Goal: Information Seeking & Learning: Learn about a topic

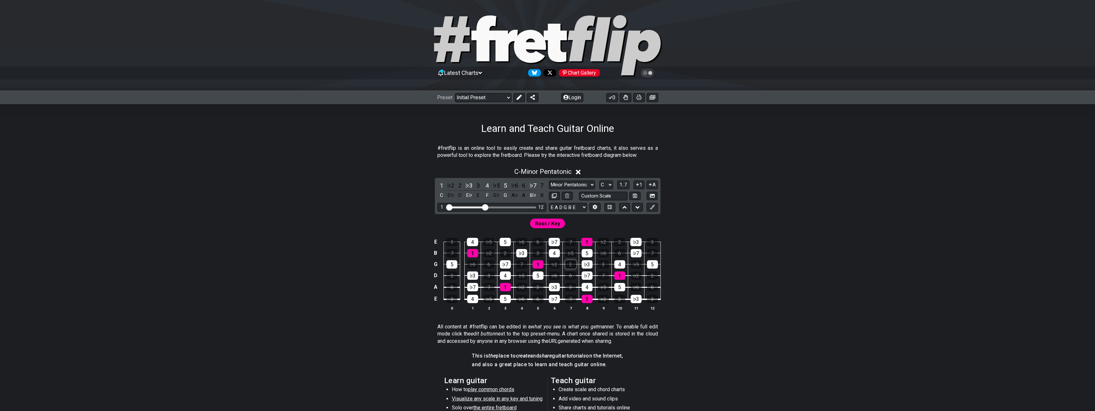
click at [573, 265] on div "2" at bounding box center [570, 264] width 11 height 8
click at [572, 267] on div "2" at bounding box center [570, 264] width 11 height 8
click at [571, 264] on div "2" at bounding box center [570, 264] width 11 height 8
drag, startPoint x: 571, startPoint y: 264, endPoint x: 909, endPoint y: 250, distance: 338.9
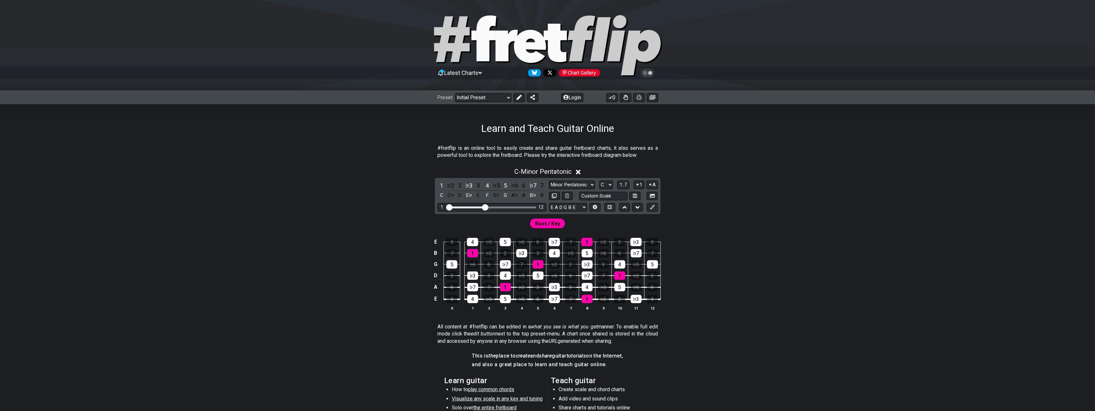
click at [909, 250] on div "#fretflip is an online tool to easily create and share guitar fretboard charts,…" at bounding box center [547, 326] width 1095 height 383
click at [507, 97] on select "Welcome to #fretflip! Initial Preset Custom Preset Minor Pentatonic Major Penta…" at bounding box center [483, 97] width 56 height 9
click at [455, 93] on select "Welcome to #fretflip! Initial Preset Custom Preset Minor Pentatonic Major Penta…" at bounding box center [483, 97] width 56 height 9
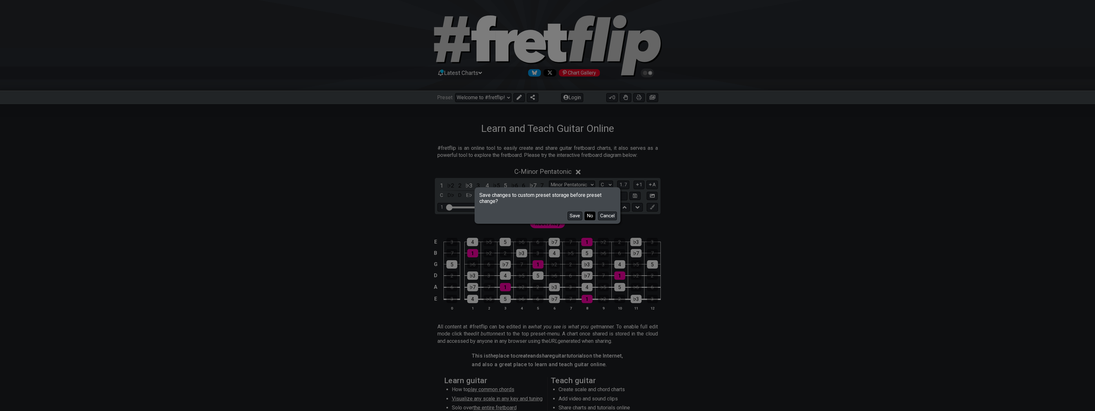
click at [587, 216] on button "No" at bounding box center [589, 216] width 11 height 9
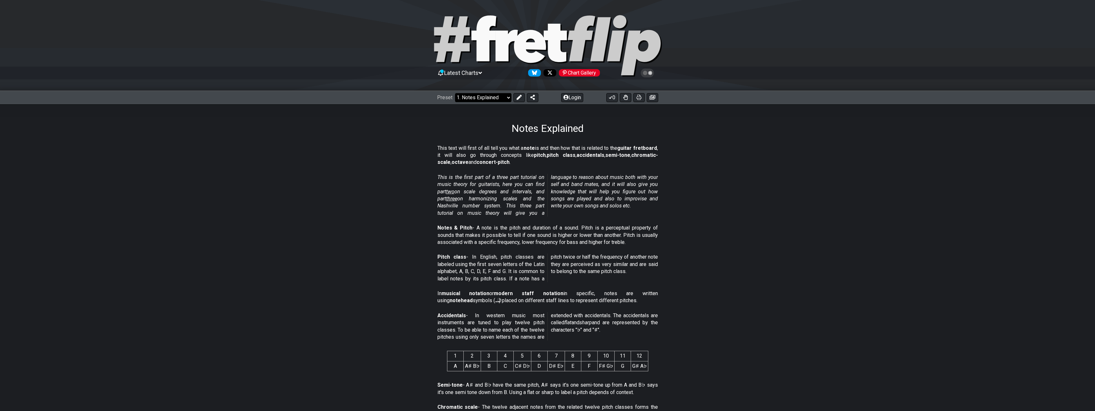
click at [507, 97] on select "Welcome to #fretflip! Initial Preset Custom Preset Minor Pentatonic Major Penta…" at bounding box center [483, 97] width 56 height 9
click at [455, 93] on select "Welcome to #fretflip! Initial Preset Custom Preset Minor Pentatonic Major Penta…" at bounding box center [483, 97] width 56 height 9
select select "/common-guitar-chords"
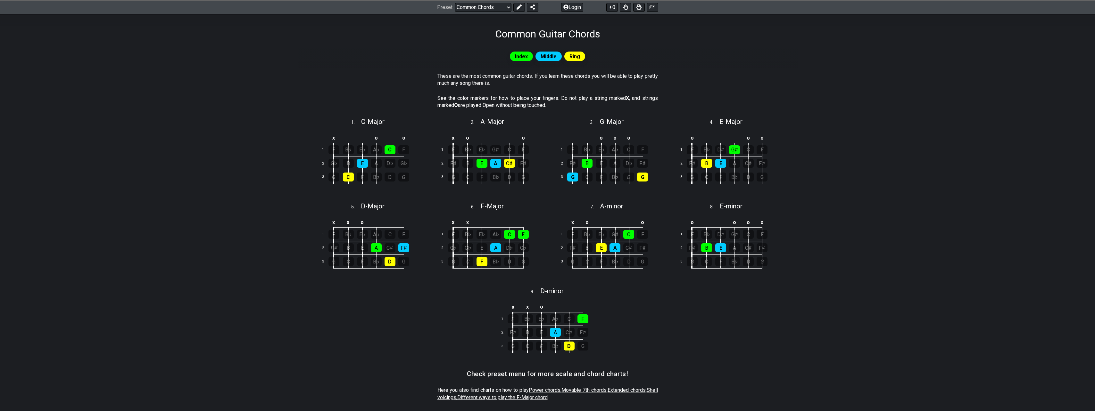
scroll to position [96, 0]
